Goal: Task Accomplishment & Management: Manage account settings

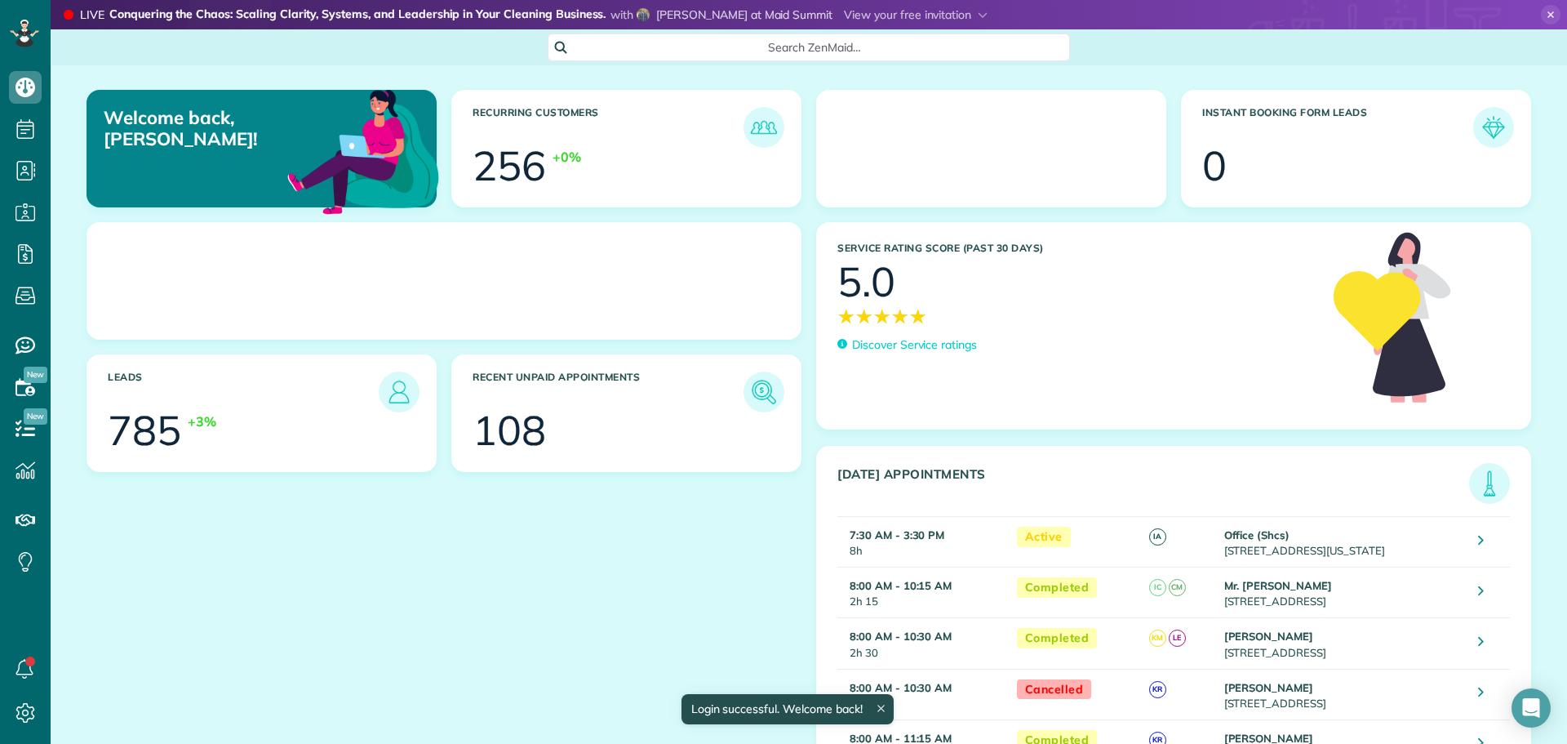
scroll to position [7, 7]
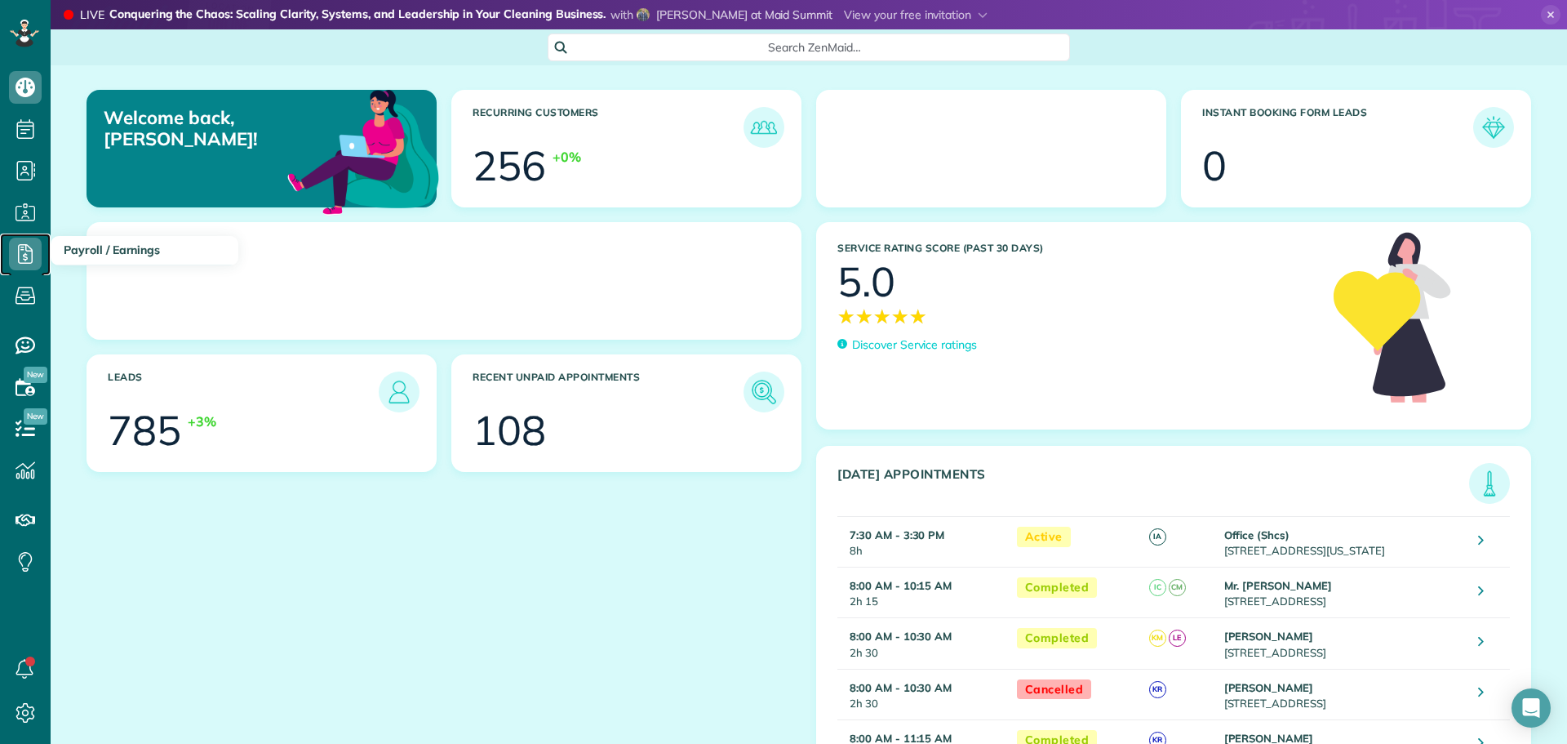
click at [12, 249] on icon at bounding box center [25, 254] width 33 height 33
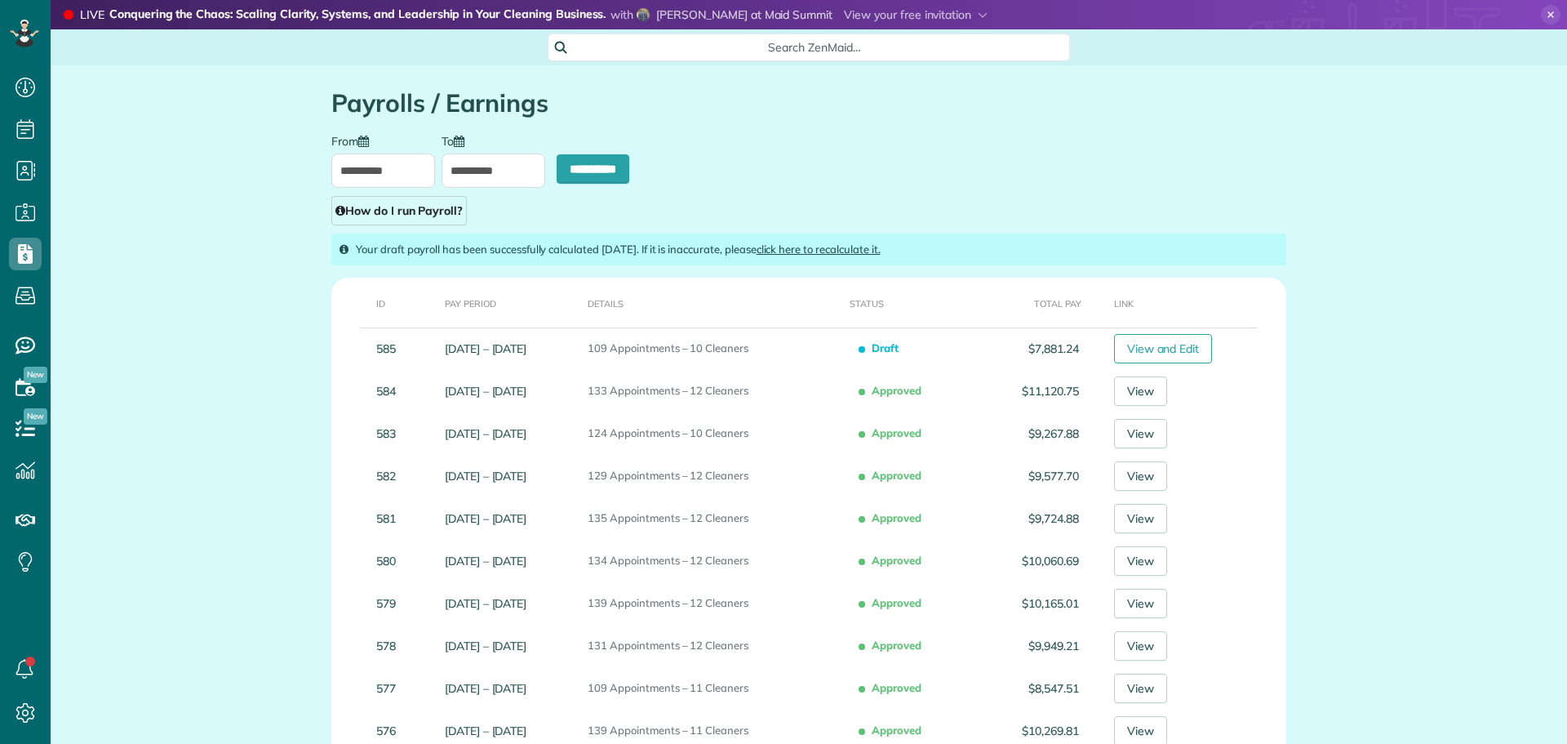
scroll to position [7, 7]
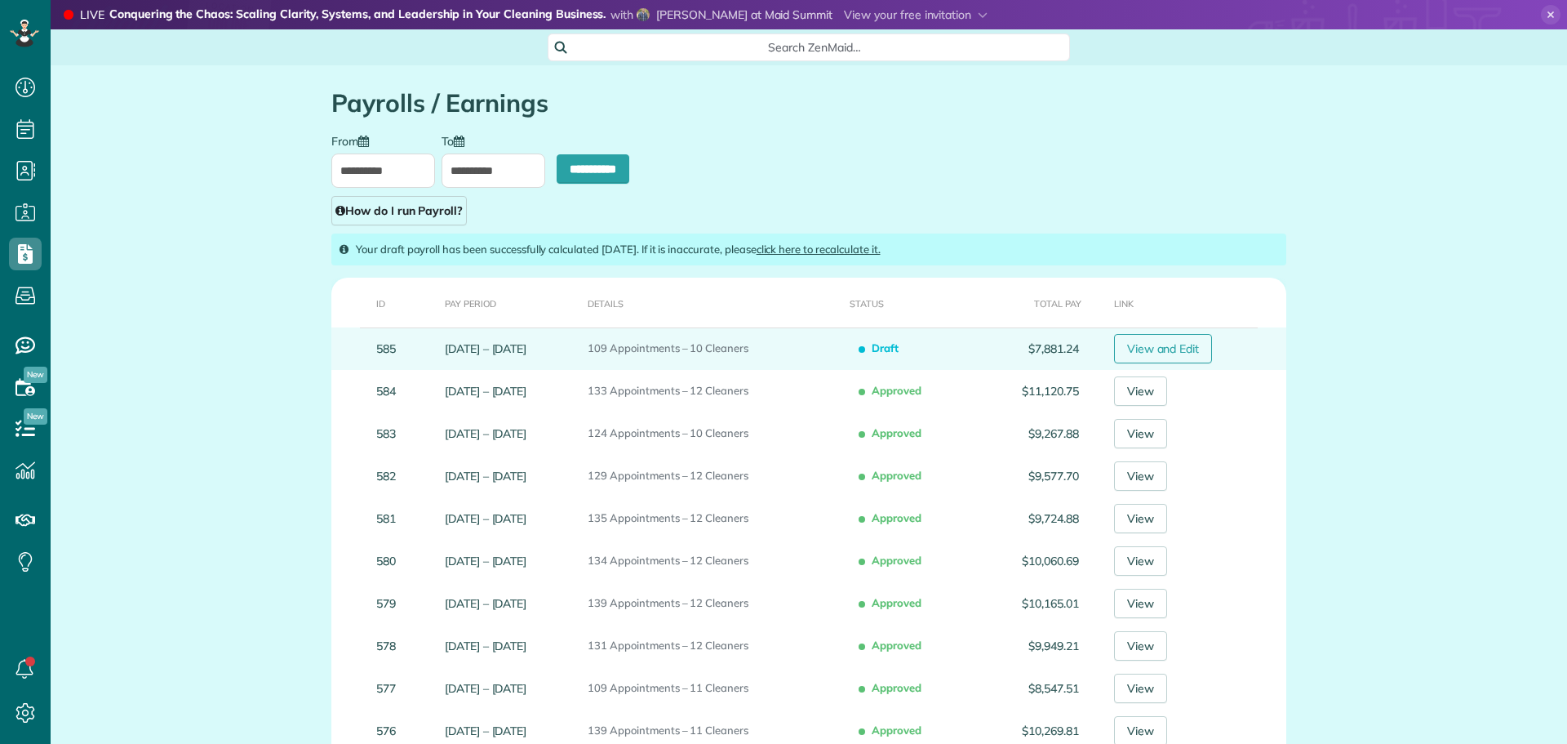
drag, startPoint x: 0, startPoint y: 0, endPoint x: 1152, endPoint y: 343, distance: 1201.8
click at [1152, 343] on link "View and Edit" at bounding box center [1163, 348] width 99 height 29
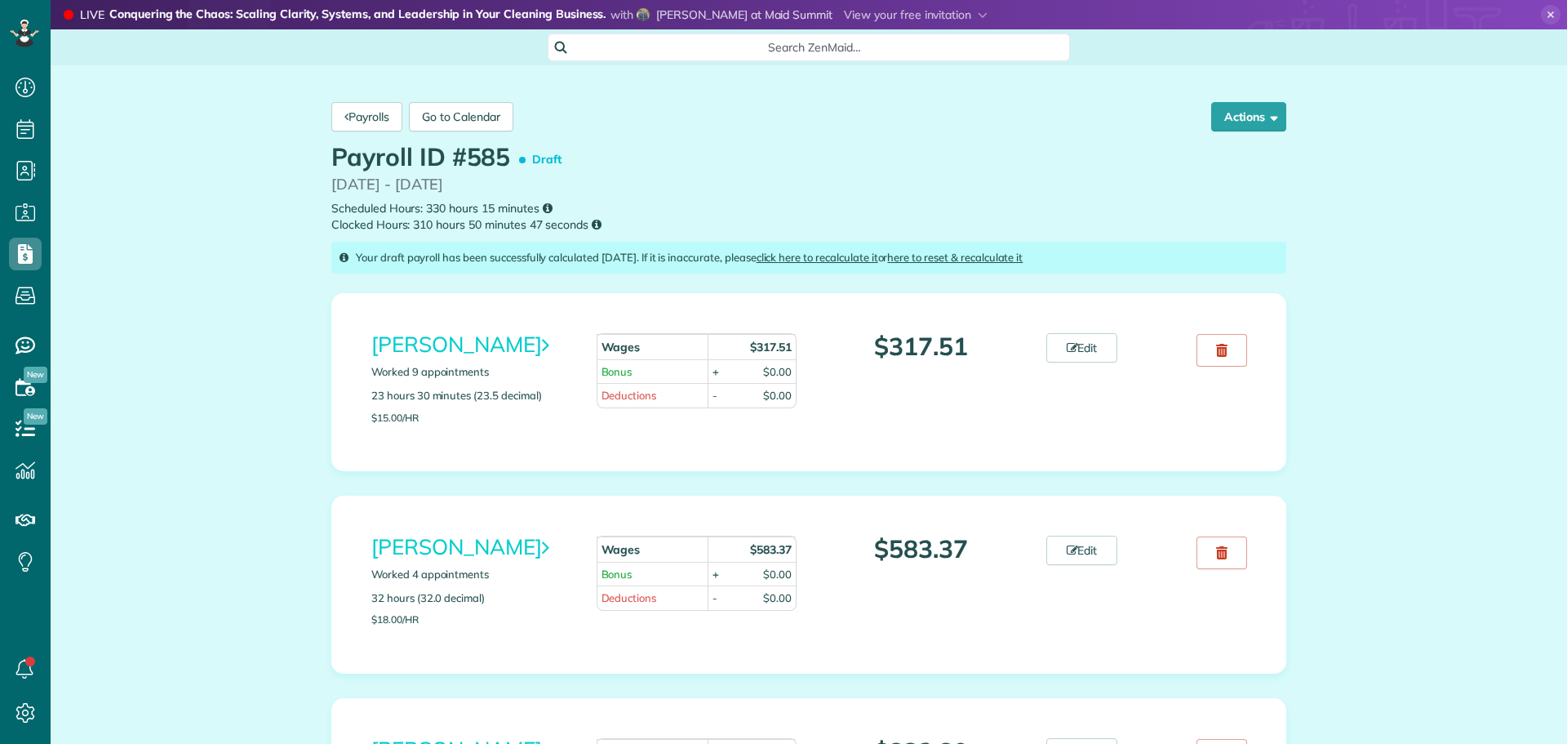
scroll to position [7, 7]
